Goal: Check status

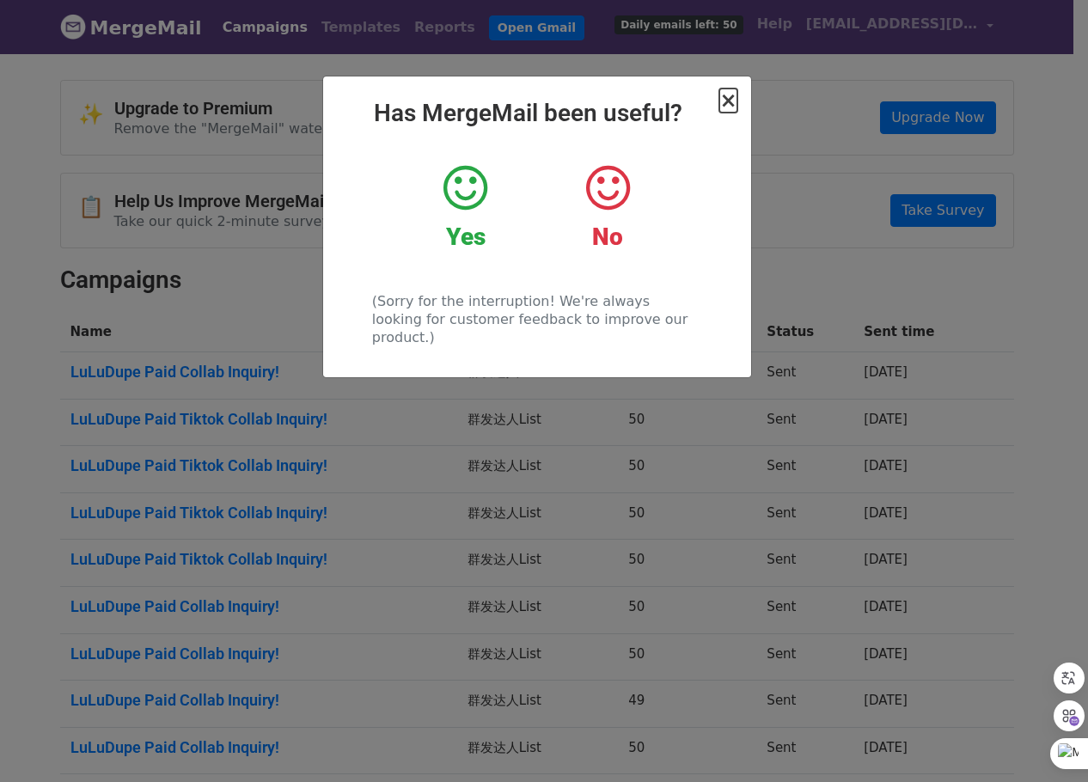
click at [733, 100] on span "×" at bounding box center [727, 100] width 17 height 24
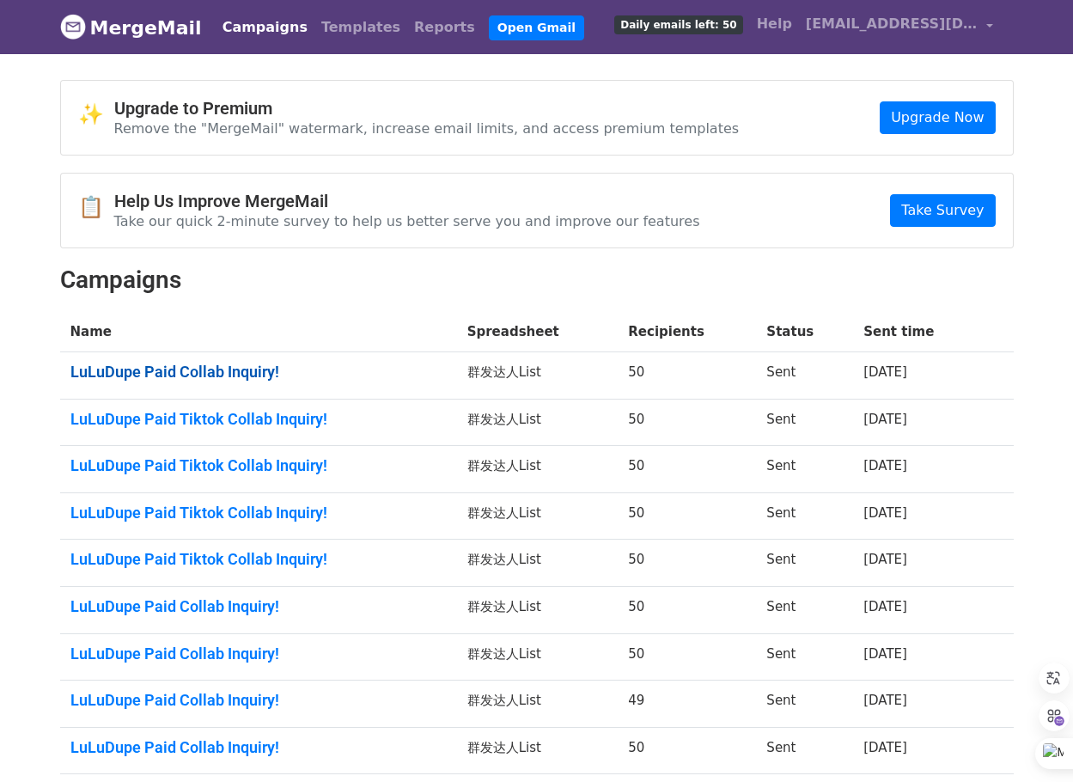
click at [253, 369] on link "LuLuDupe Paid Collab Inquiry!" at bounding box center [258, 372] width 376 height 19
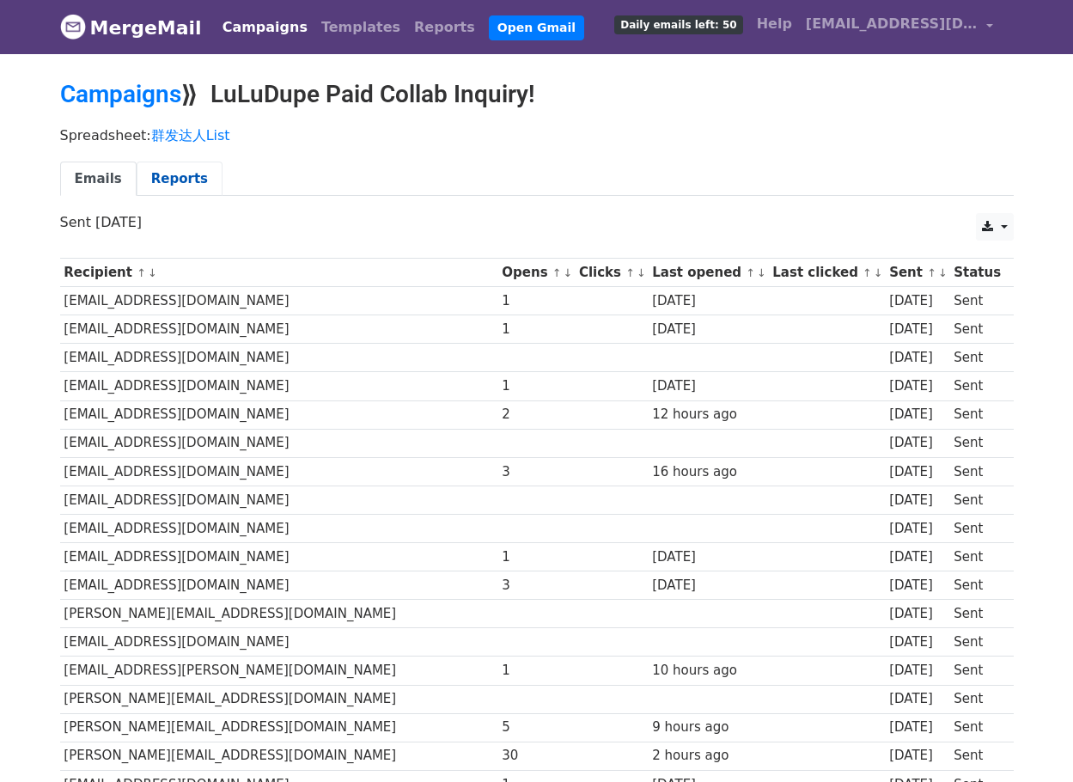
click at [174, 177] on link "Reports" at bounding box center [180, 179] width 86 height 35
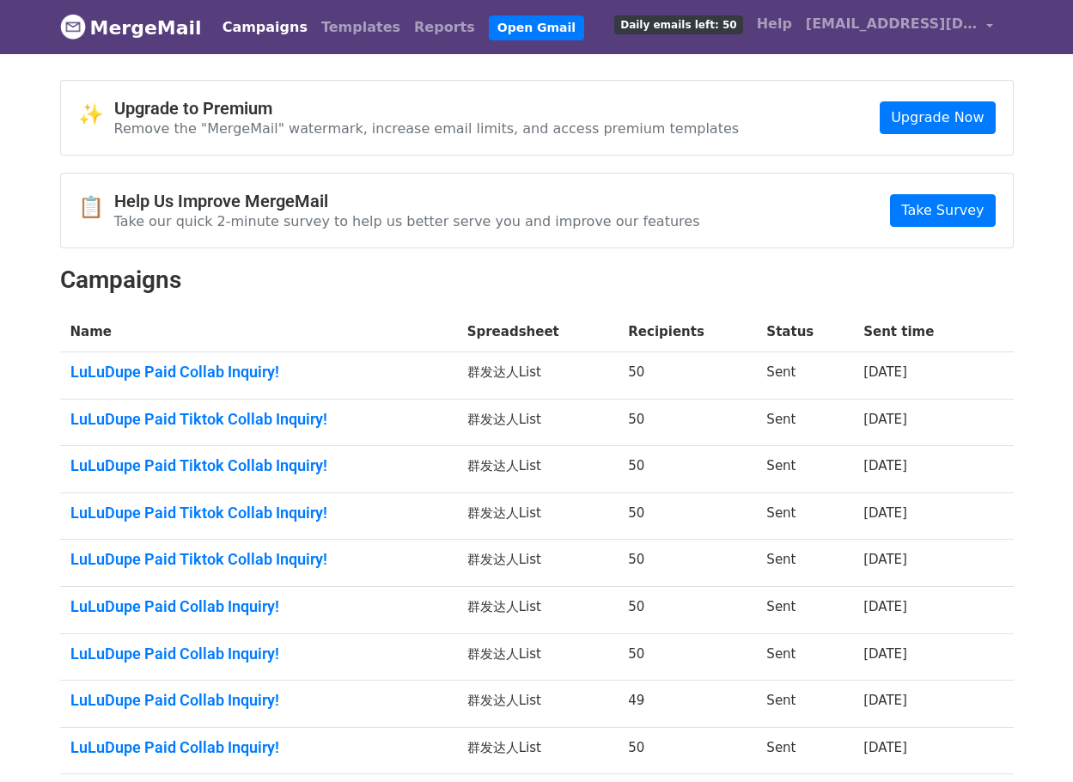
click at [213, 424] on link "LuLuDupe Paid Tiktok Collab Inquiry!" at bounding box center [258, 419] width 376 height 19
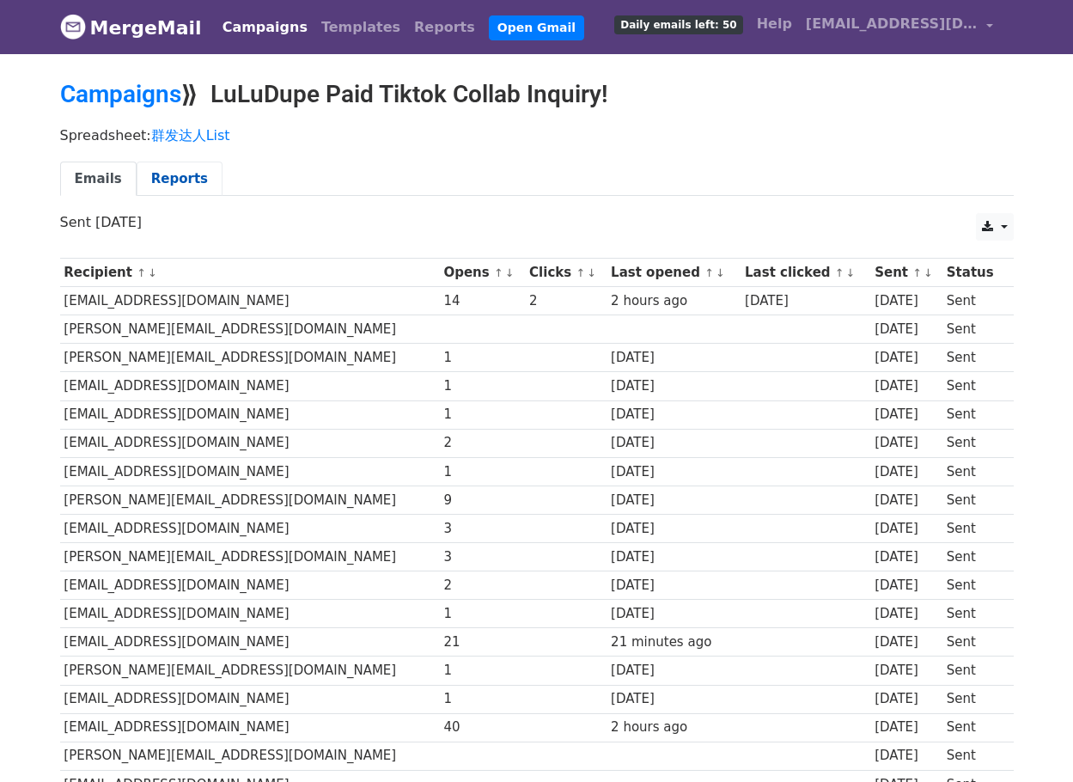
click at [163, 169] on link "Reports" at bounding box center [180, 179] width 86 height 35
